Goal: Transaction & Acquisition: Book appointment/travel/reservation

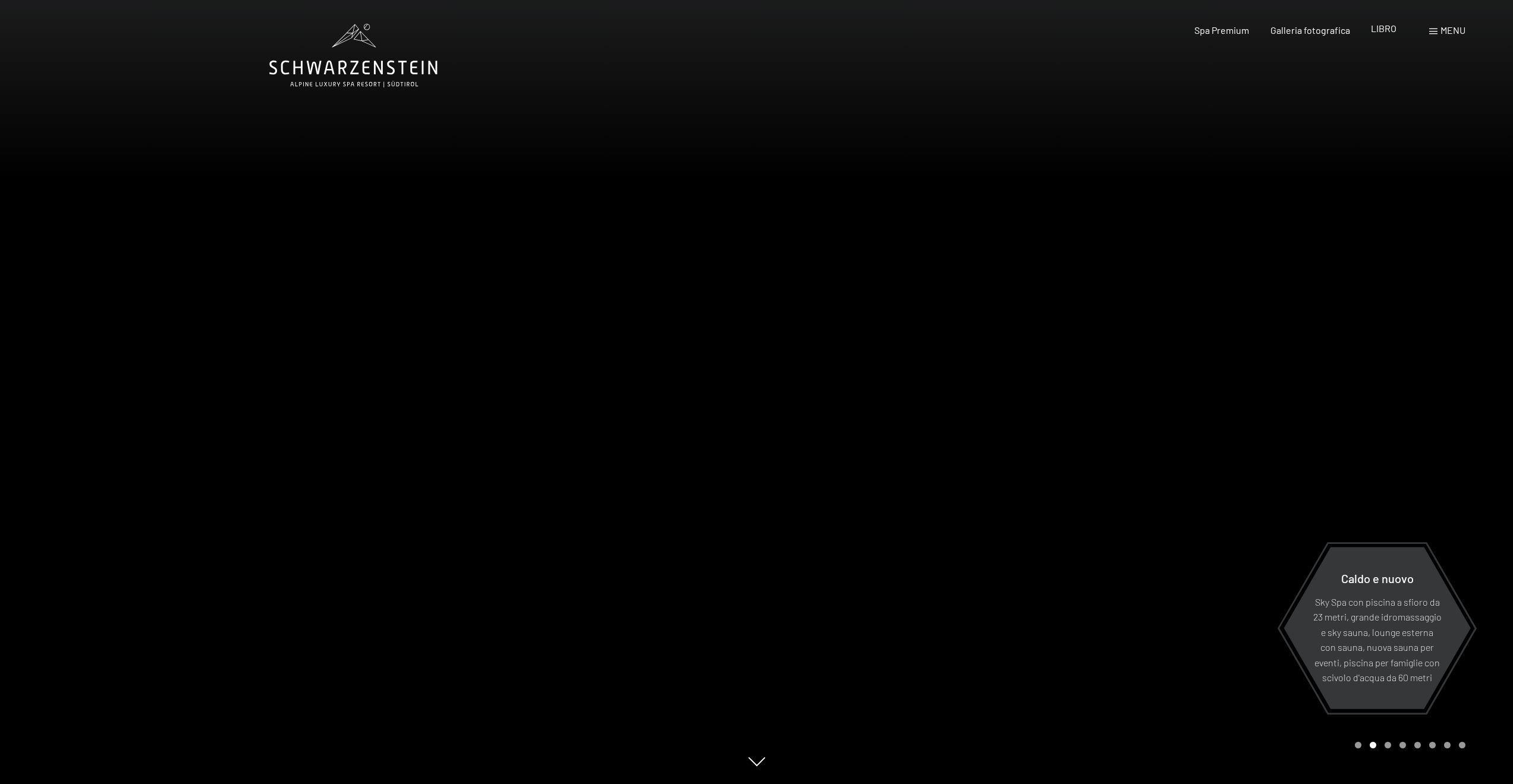
click at [1395, 32] on font "LIBRO" at bounding box center [1384, 28] width 25 height 12
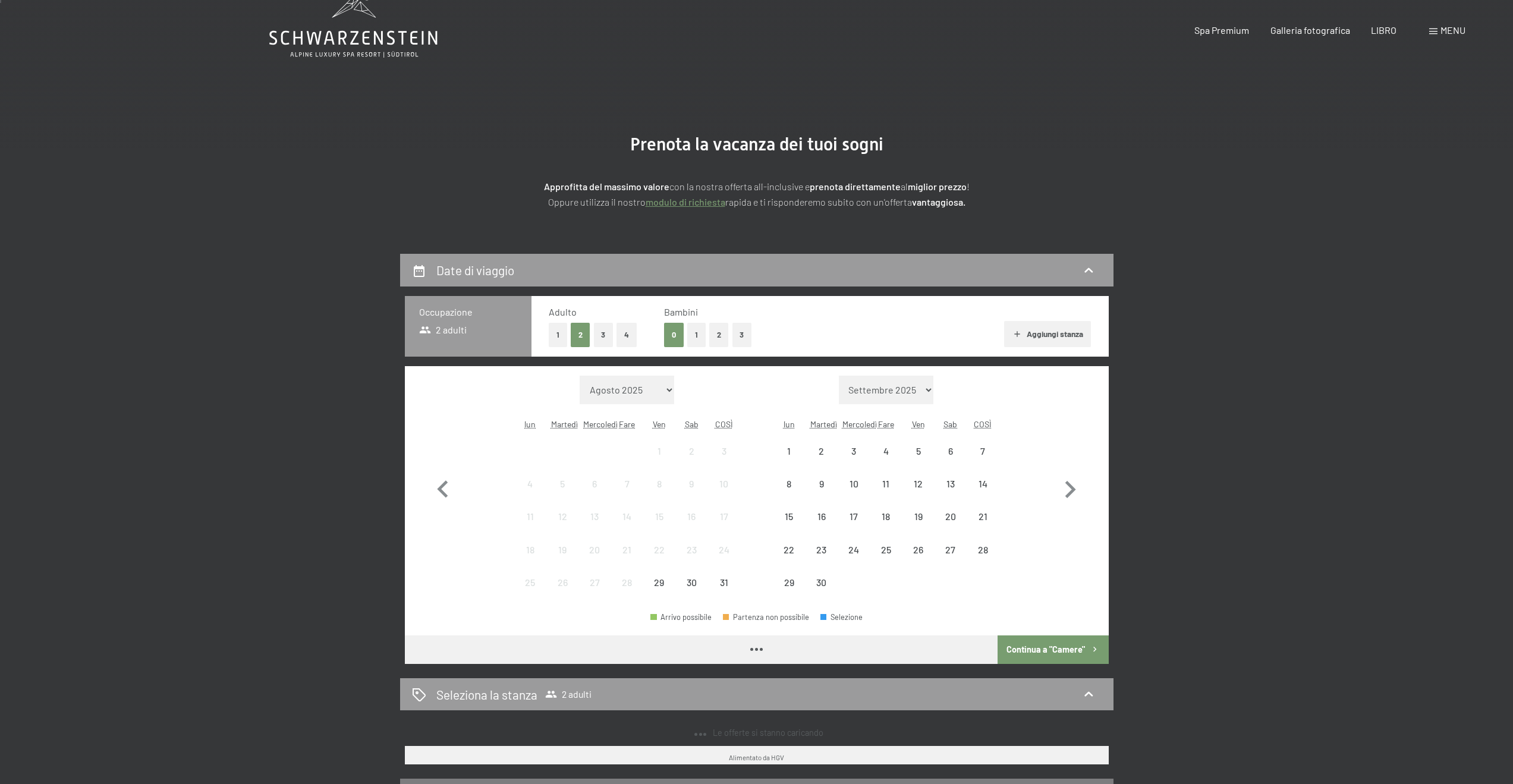
scroll to position [59, 0]
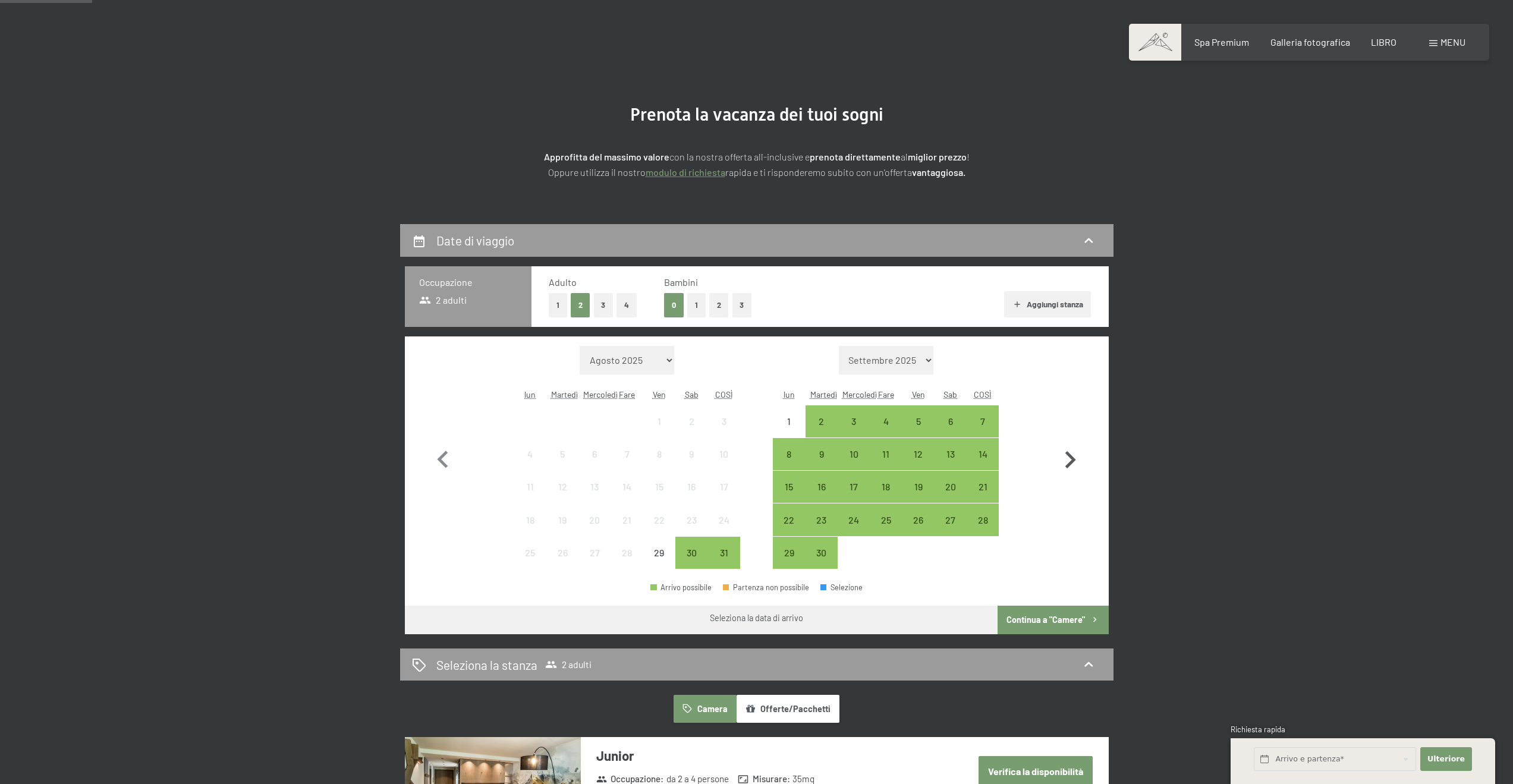
click at [1071, 465] on icon "button" at bounding box center [1070, 460] width 35 height 35
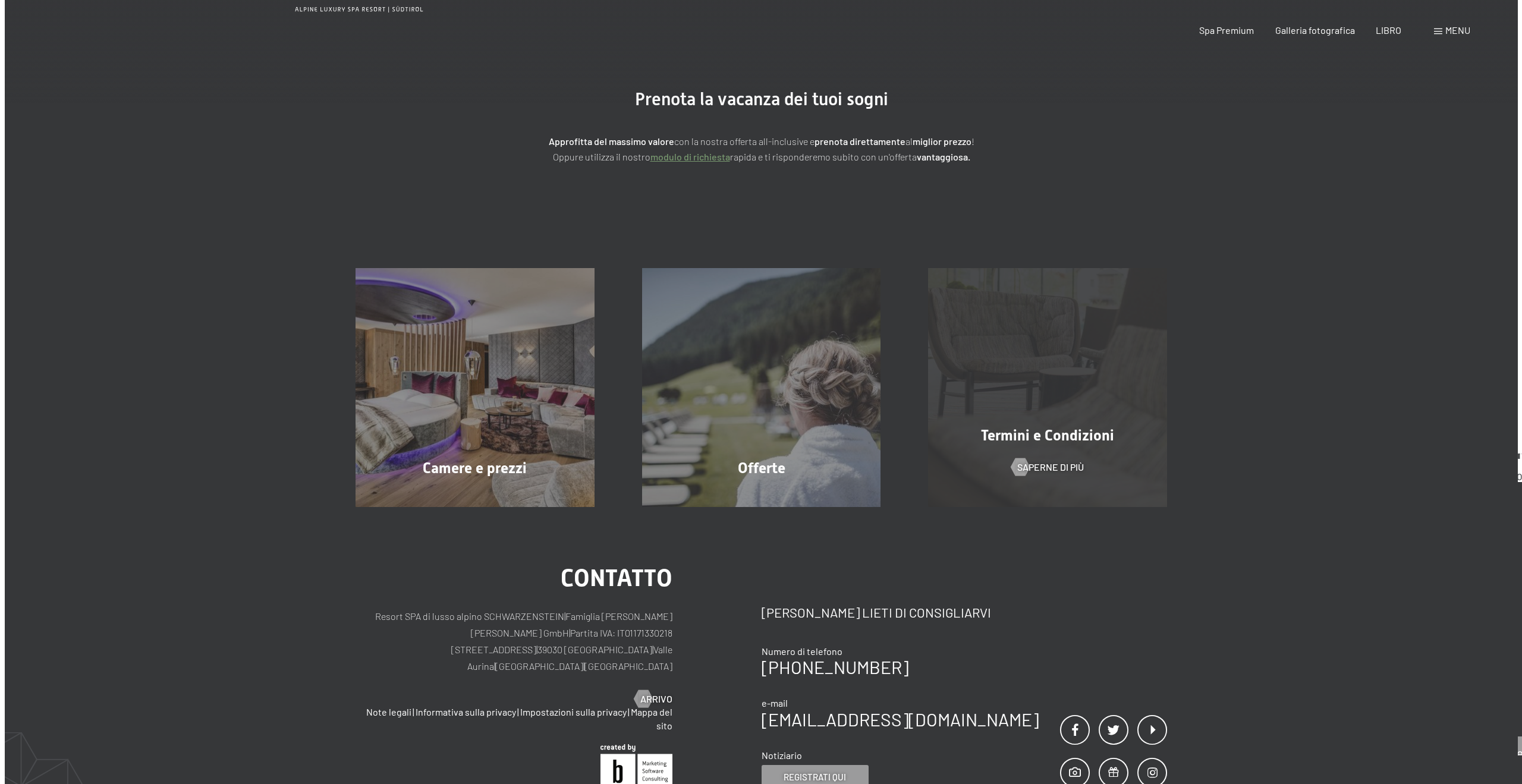
scroll to position [0, 0]
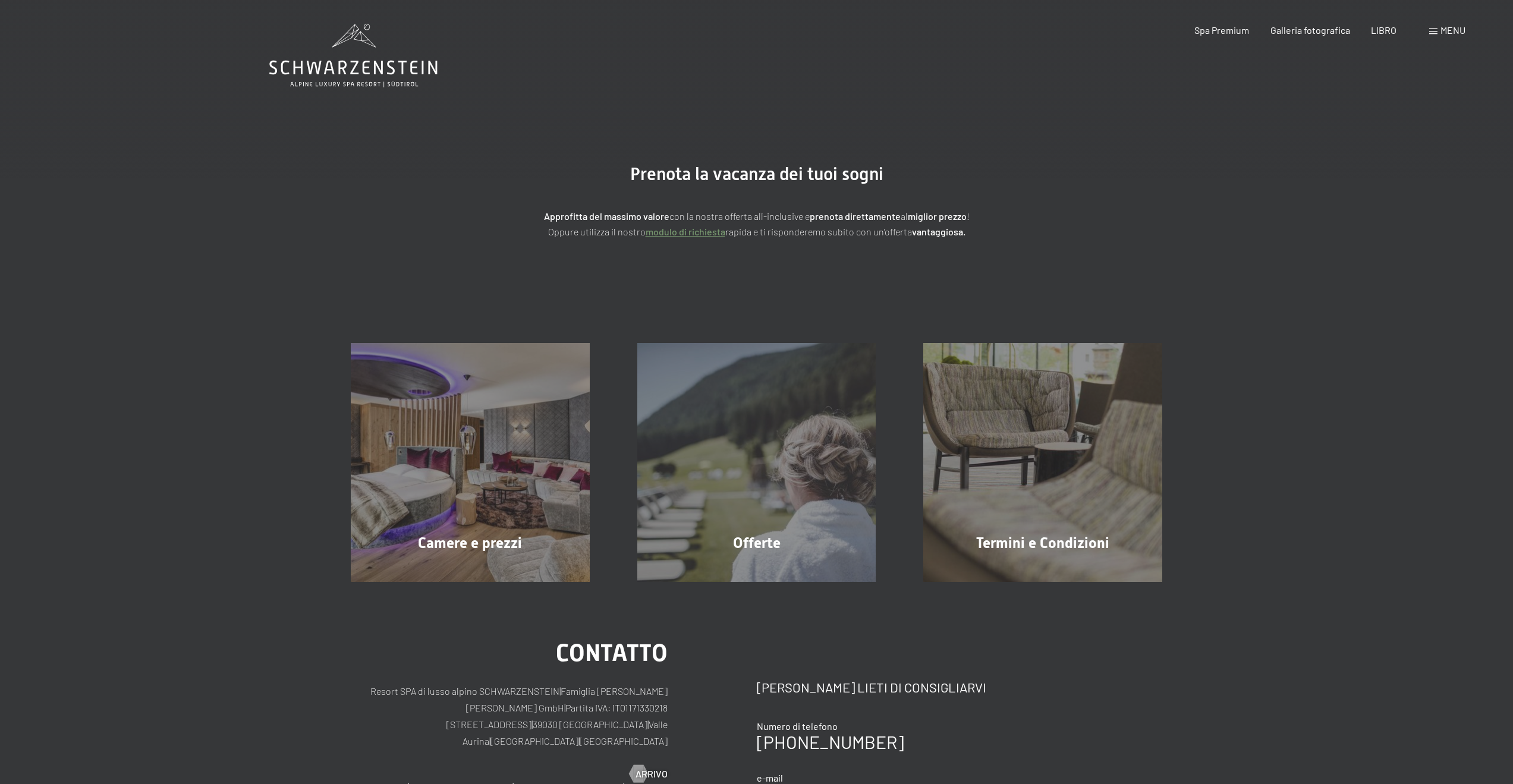
click at [1457, 33] on font "menu" at bounding box center [1452, 30] width 25 height 12
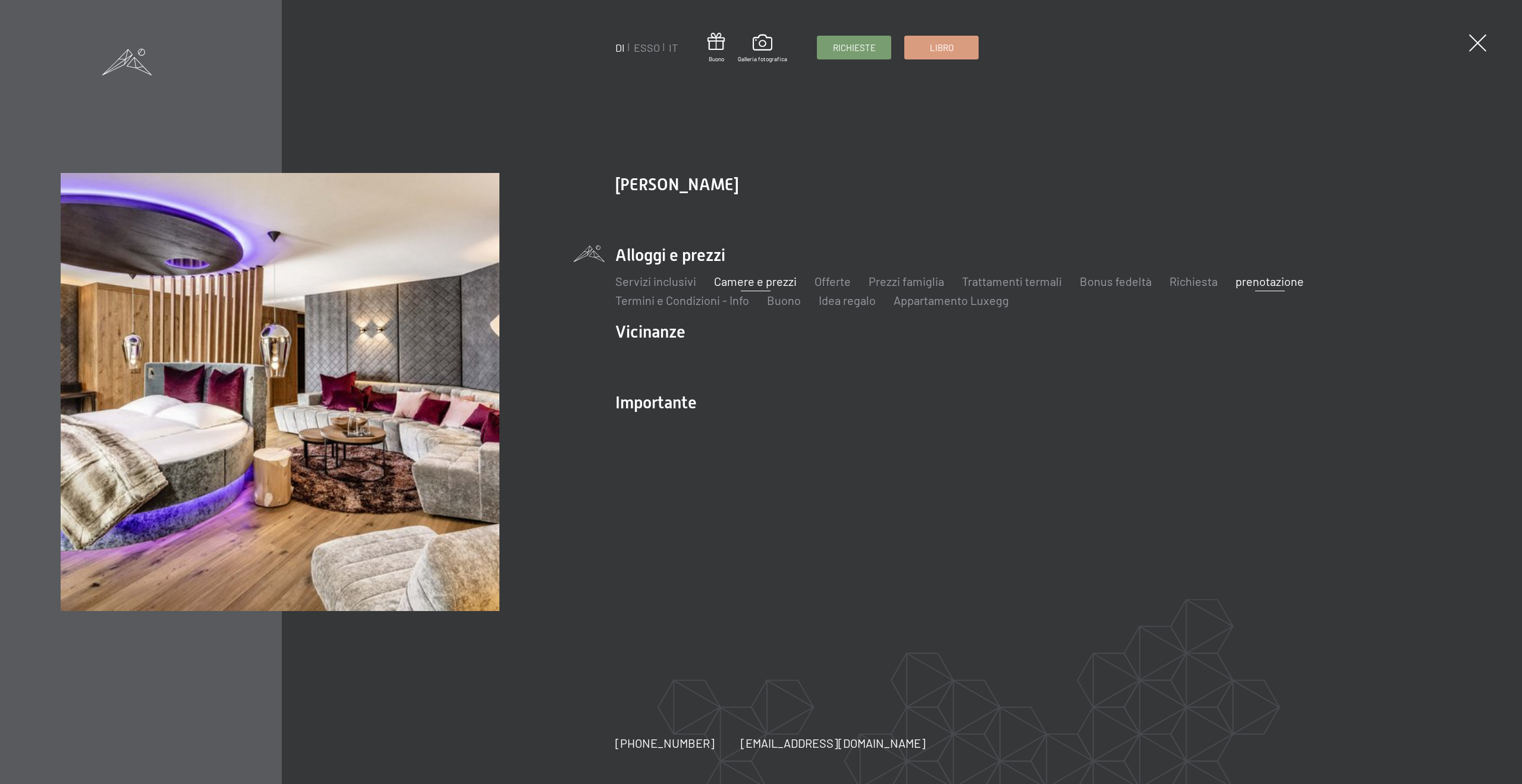
click at [759, 281] on font "Camere e prezzi" at bounding box center [755, 281] width 82 height 15
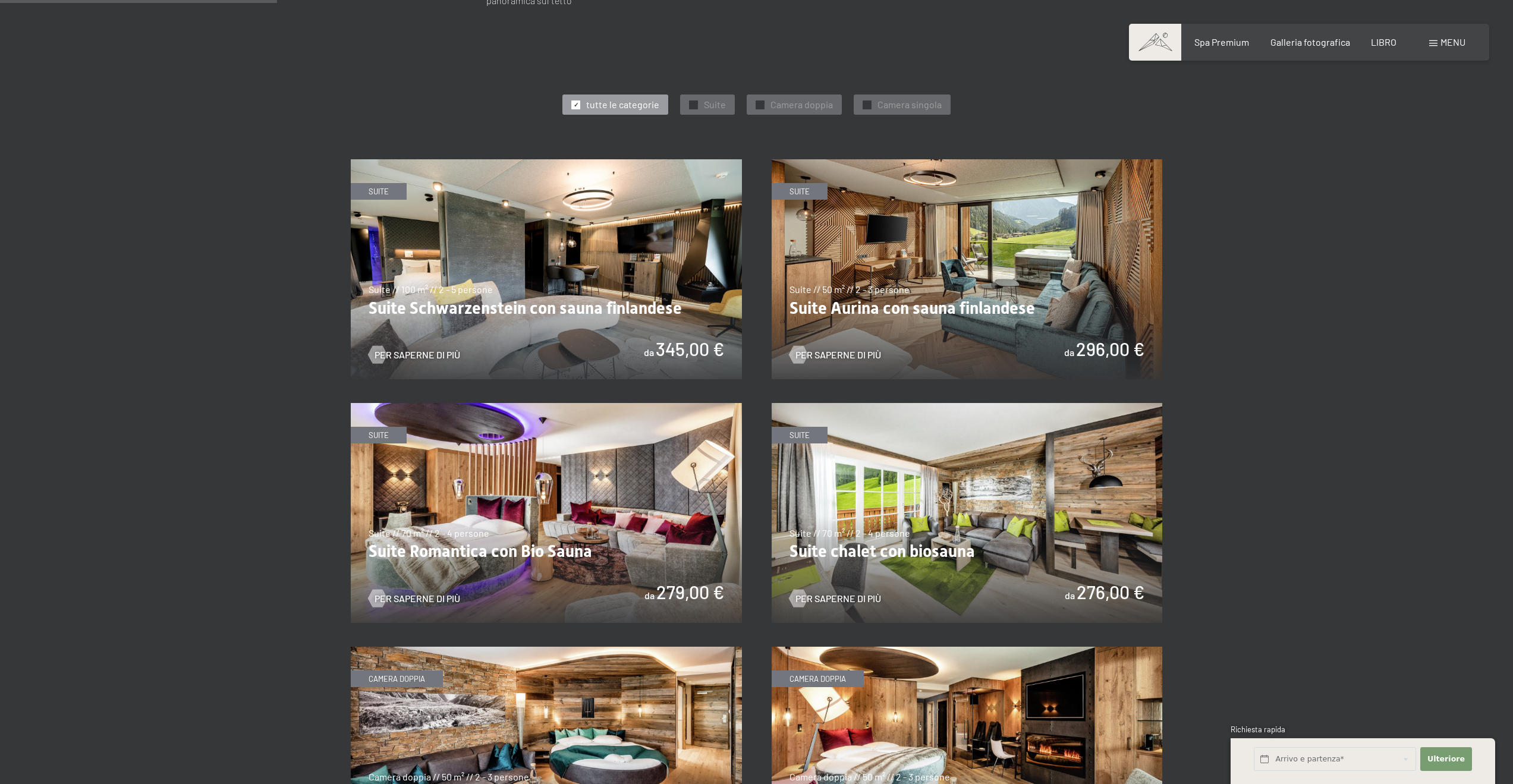
scroll to position [654, 0]
